Goal: Navigation & Orientation: Go to known website

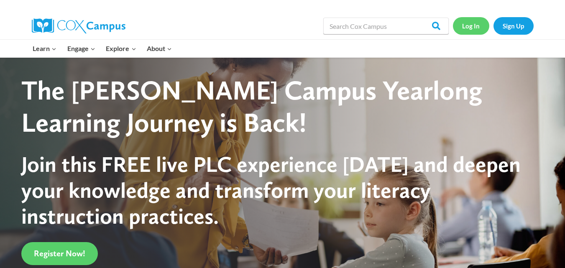
click at [472, 26] on link "Log In" at bounding box center [471, 25] width 36 height 17
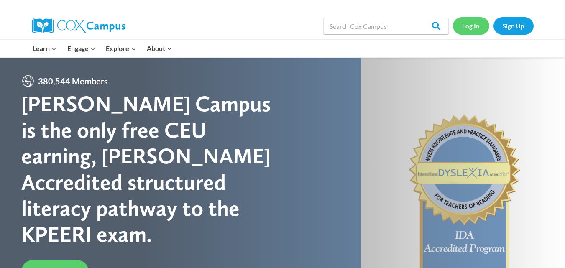
click at [471, 28] on link "Log In" at bounding box center [471, 25] width 36 height 17
